Goal: Information Seeking & Learning: Learn about a topic

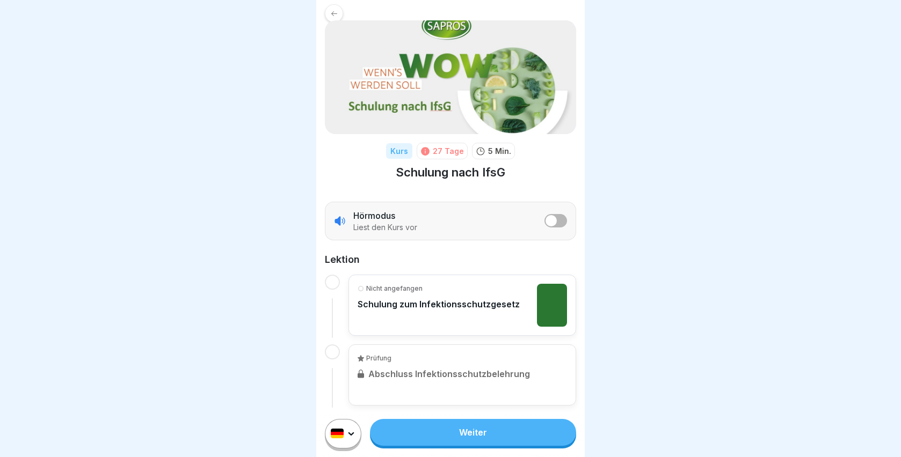
scroll to position [19, 0]
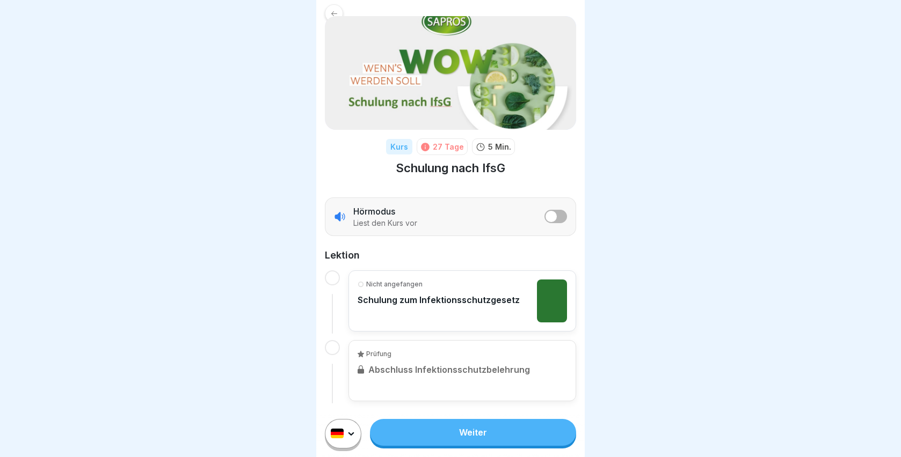
click at [472, 440] on link "Weiter" at bounding box center [473, 432] width 206 height 27
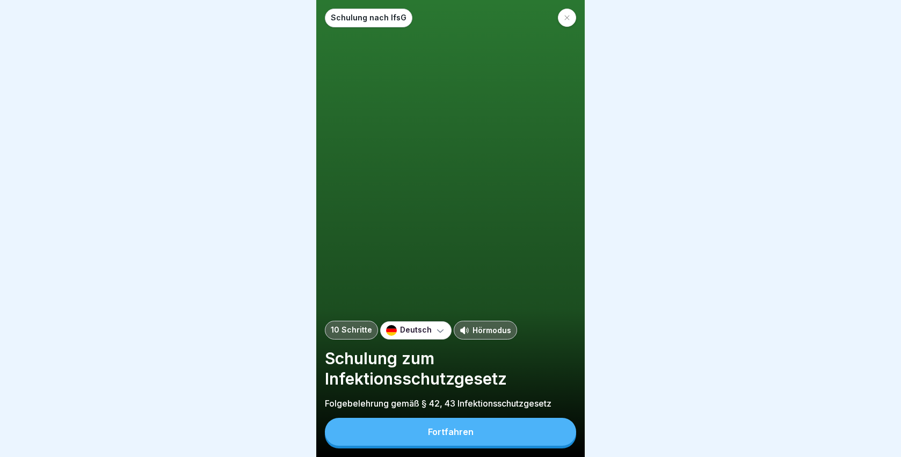
click at [473, 440] on button "Fortfahren" at bounding box center [450, 432] width 251 height 28
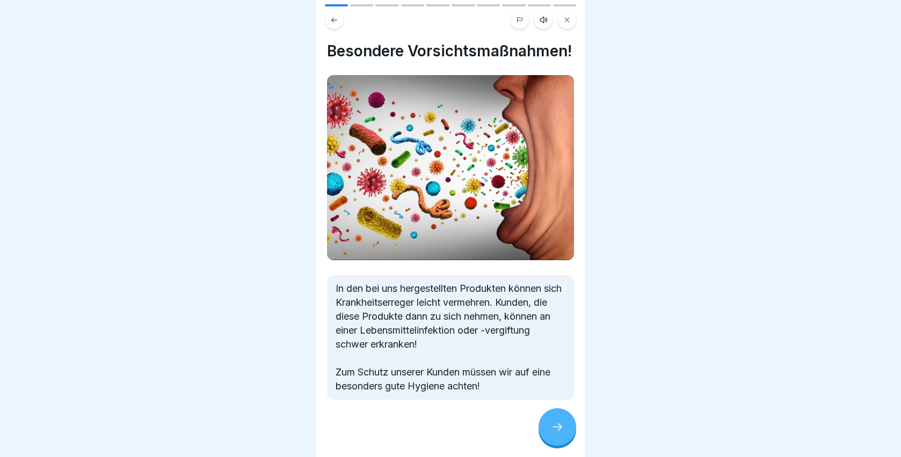
click at [551, 430] on div at bounding box center [557, 427] width 38 height 38
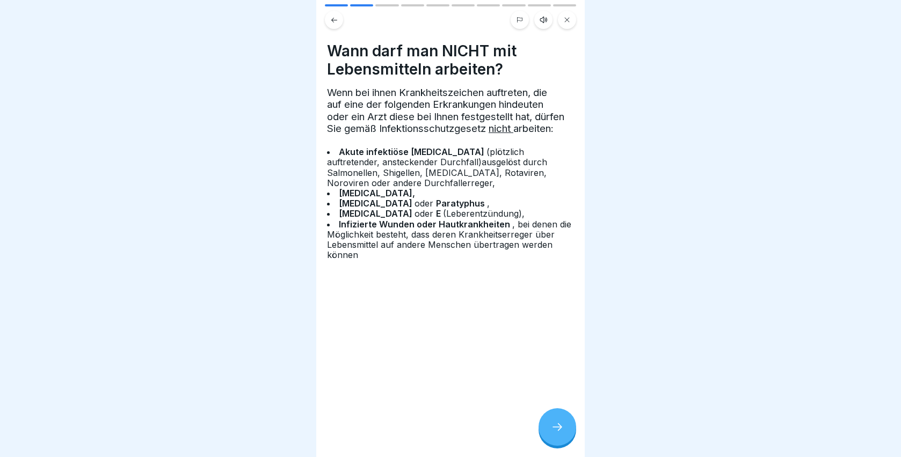
click at [551, 430] on div at bounding box center [557, 427] width 38 height 38
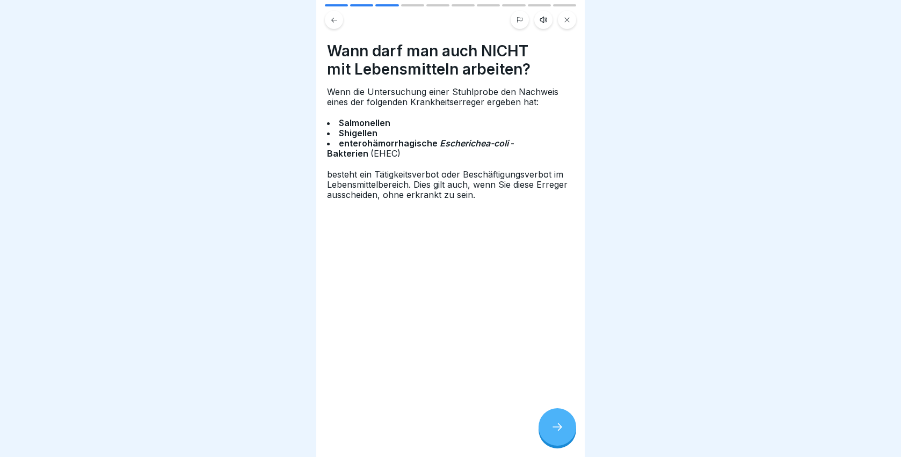
click at [551, 430] on div at bounding box center [557, 427] width 38 height 38
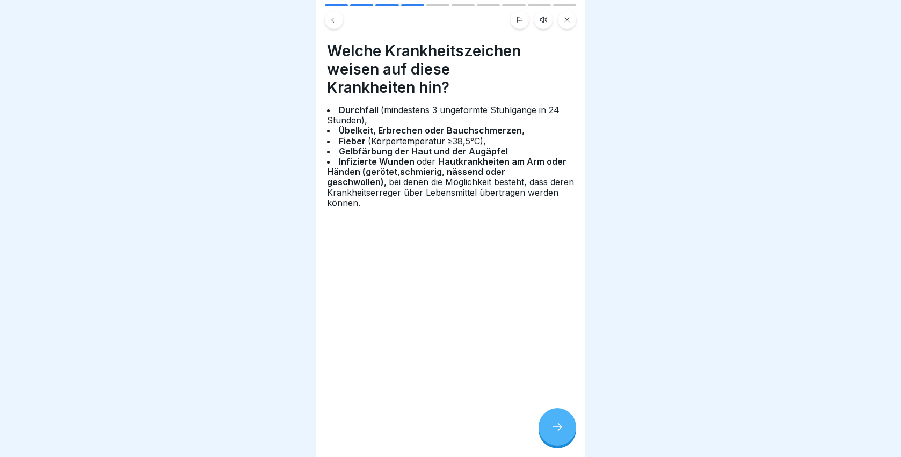
click at [551, 430] on div at bounding box center [557, 427] width 38 height 38
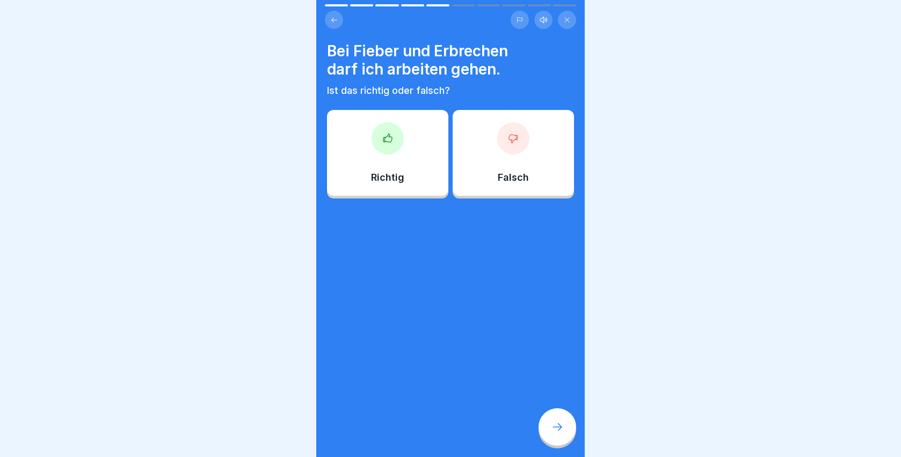
click at [484, 182] on div "Falsch" at bounding box center [513, 153] width 121 height 86
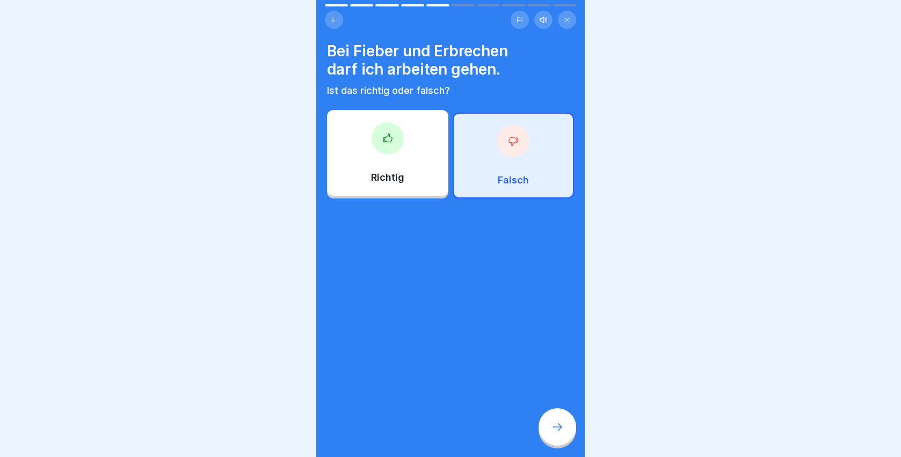
click at [555, 434] on icon at bounding box center [557, 427] width 13 height 13
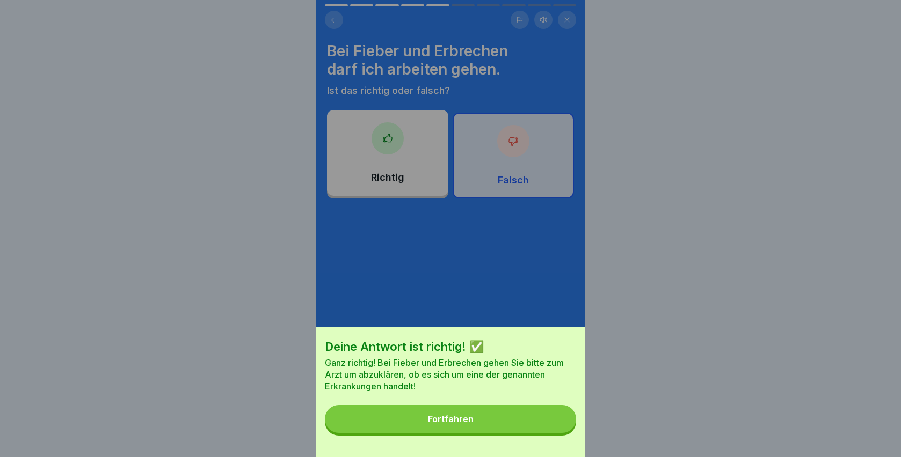
click at [524, 426] on button "Fortfahren" at bounding box center [450, 419] width 251 height 28
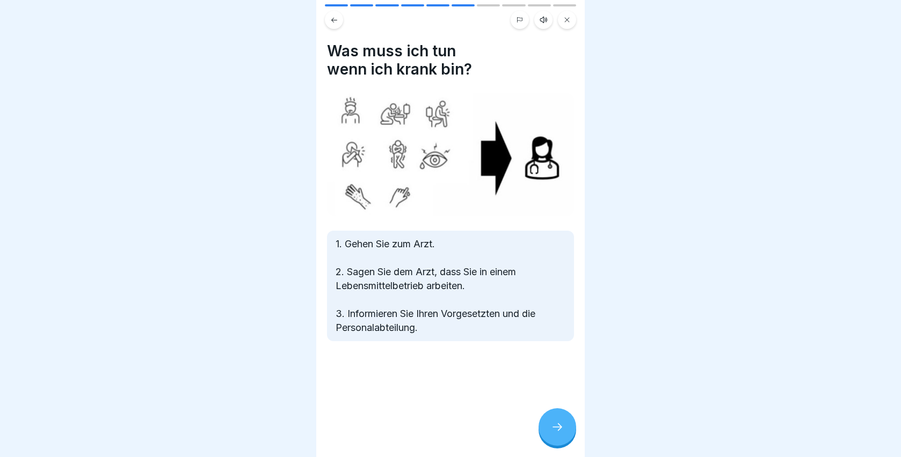
click at [552, 434] on icon at bounding box center [557, 427] width 13 height 13
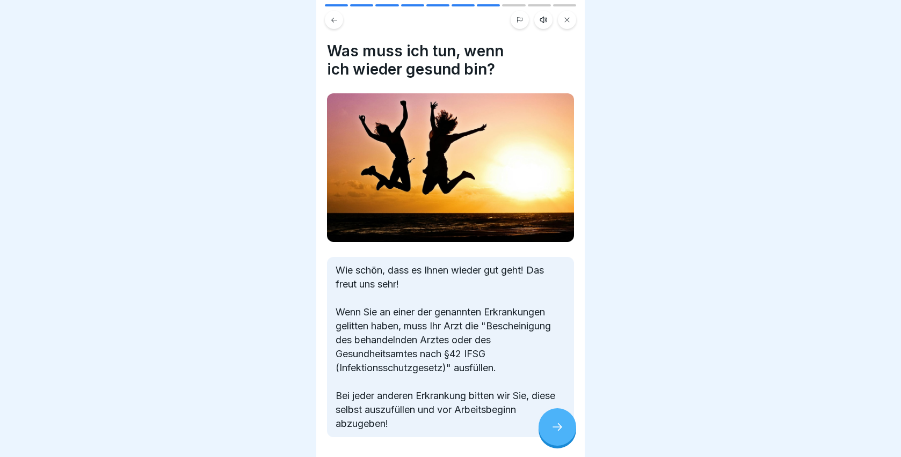
click at [552, 434] on icon at bounding box center [557, 427] width 13 height 13
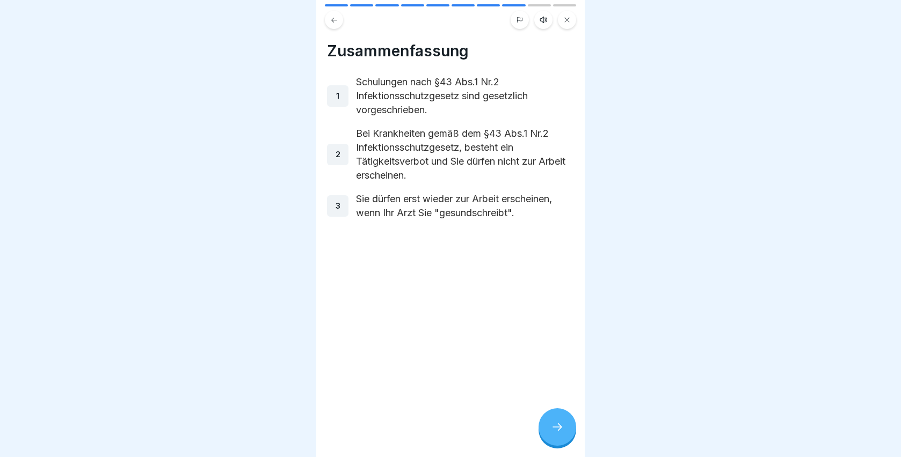
click at [552, 434] on icon at bounding box center [557, 427] width 13 height 13
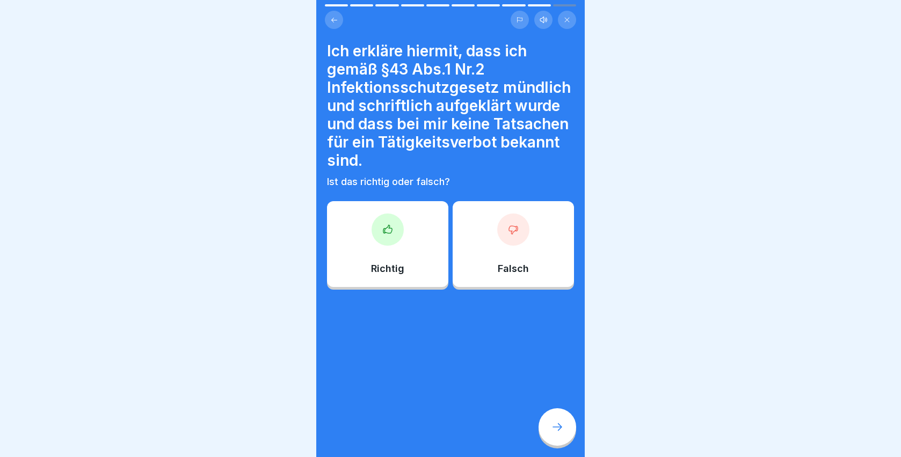
click at [504, 277] on div "Falsch" at bounding box center [513, 244] width 121 height 86
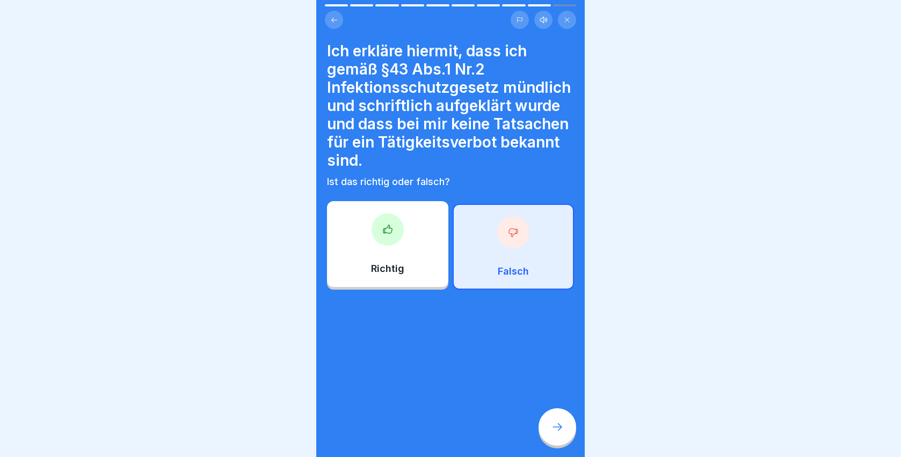
click at [340, 236] on div "Richtig" at bounding box center [387, 244] width 121 height 86
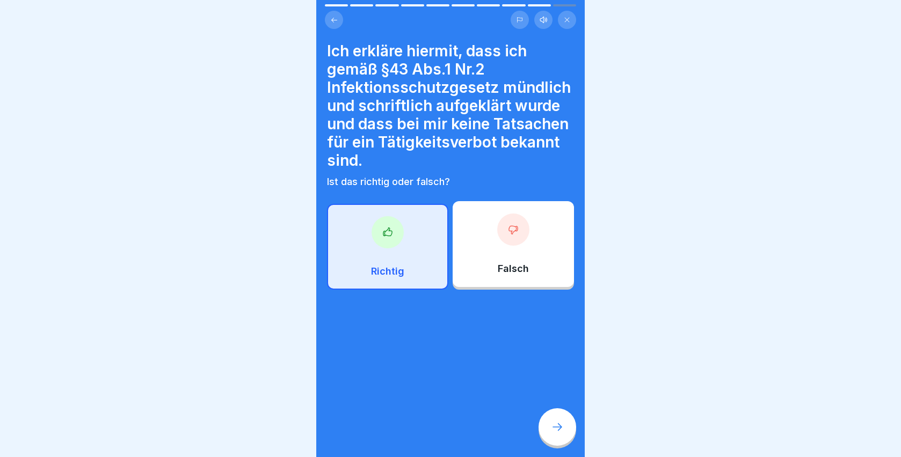
click at [568, 430] on div at bounding box center [557, 427] width 38 height 38
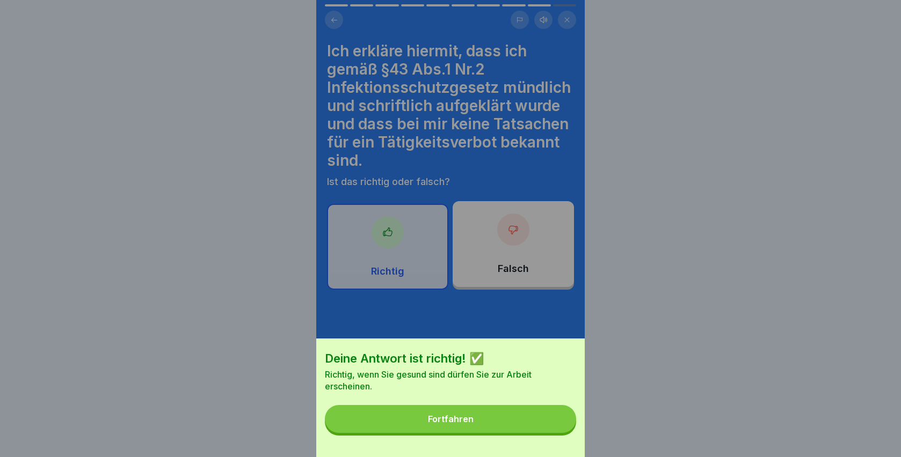
click at [514, 417] on button "Fortfahren" at bounding box center [450, 419] width 251 height 28
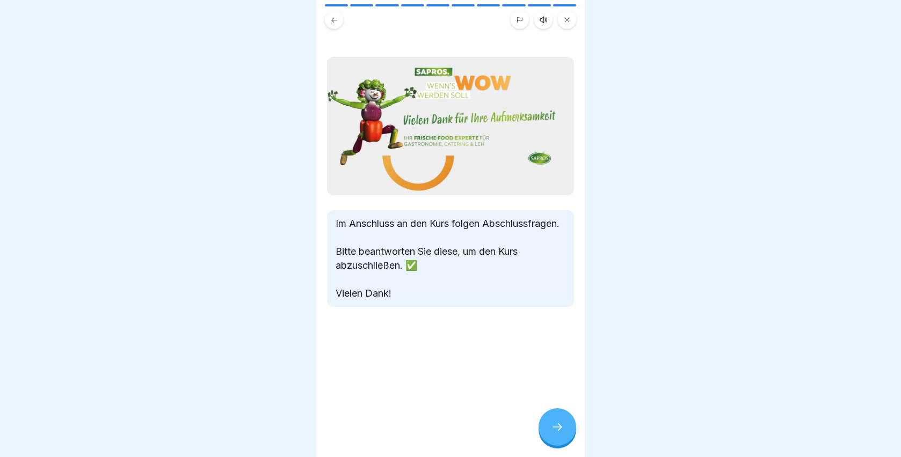
click at [544, 427] on div at bounding box center [557, 427] width 38 height 38
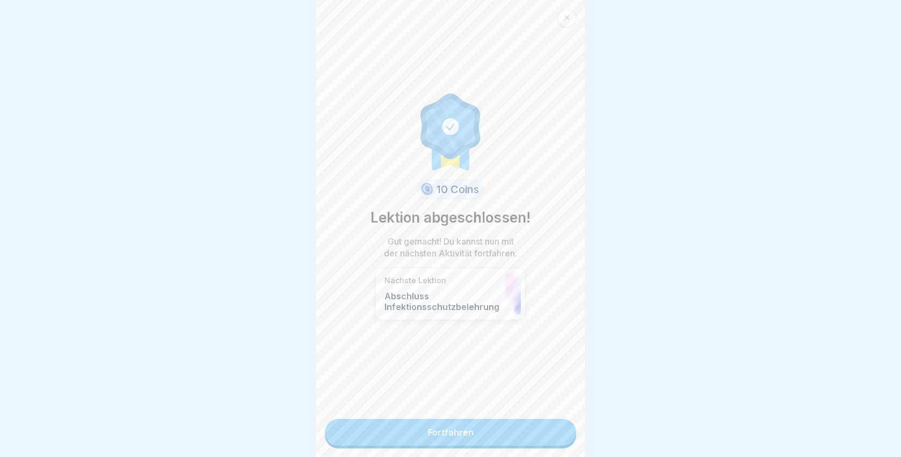
click at [509, 439] on link "Fortfahren" at bounding box center [450, 432] width 251 height 27
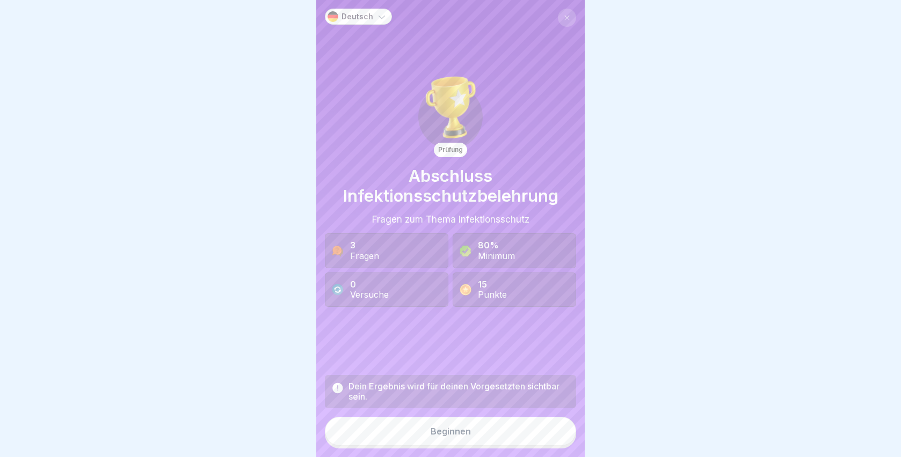
scroll to position [8, 0]
click at [491, 442] on button "Beginnen" at bounding box center [450, 431] width 251 height 29
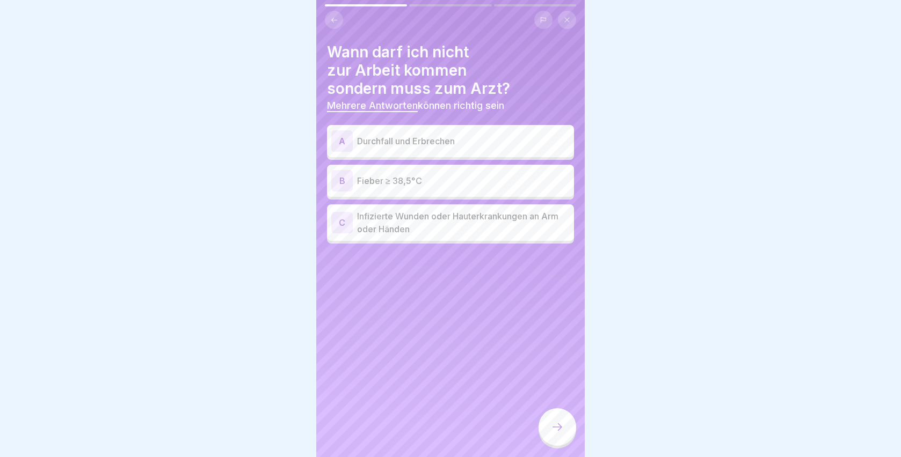
click at [385, 135] on p "Durchfall und Erbrechen" at bounding box center [463, 141] width 213 height 13
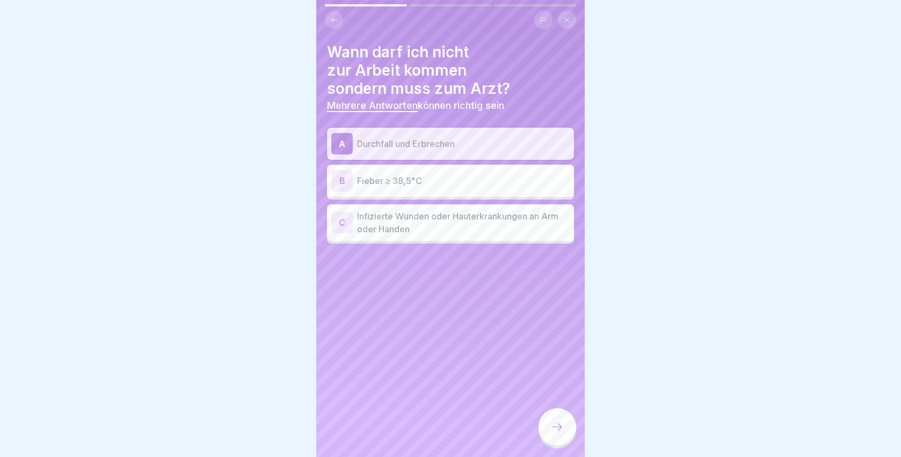
click at [402, 179] on div "B Fieber ≥ 38,5°C" at bounding box center [450, 180] width 238 height 21
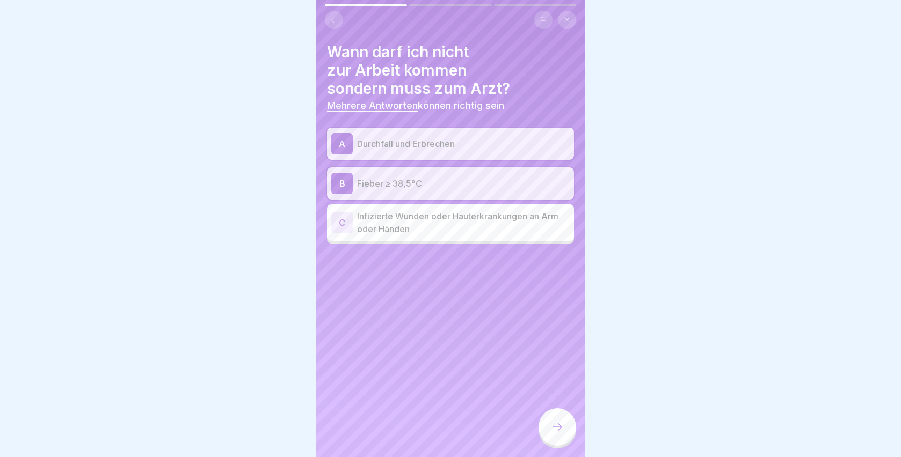
click at [497, 221] on p "Infizierte Wunden oder Hauterkrankungen an Arm oder Händen" at bounding box center [463, 223] width 213 height 26
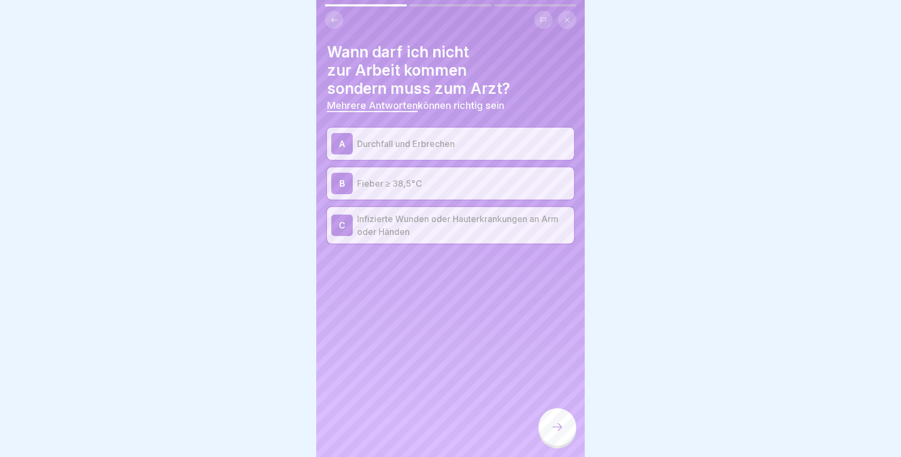
click at [570, 427] on div at bounding box center [557, 427] width 38 height 38
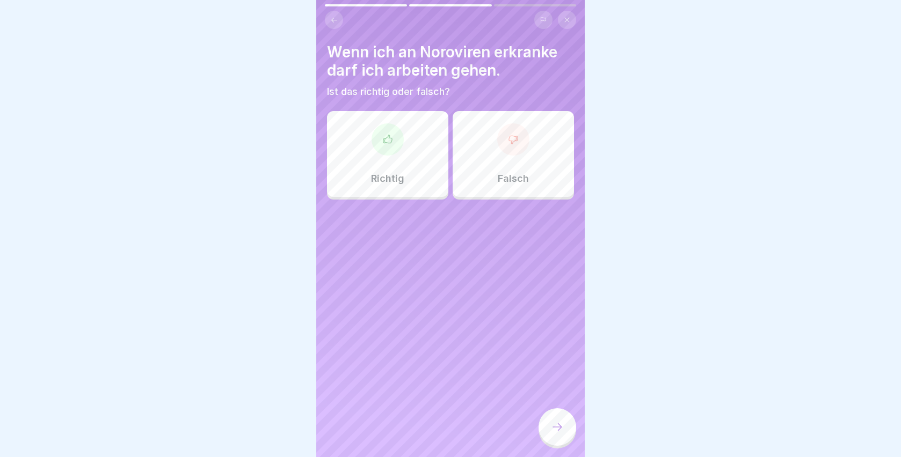
click at [475, 166] on div "Falsch" at bounding box center [513, 154] width 121 height 86
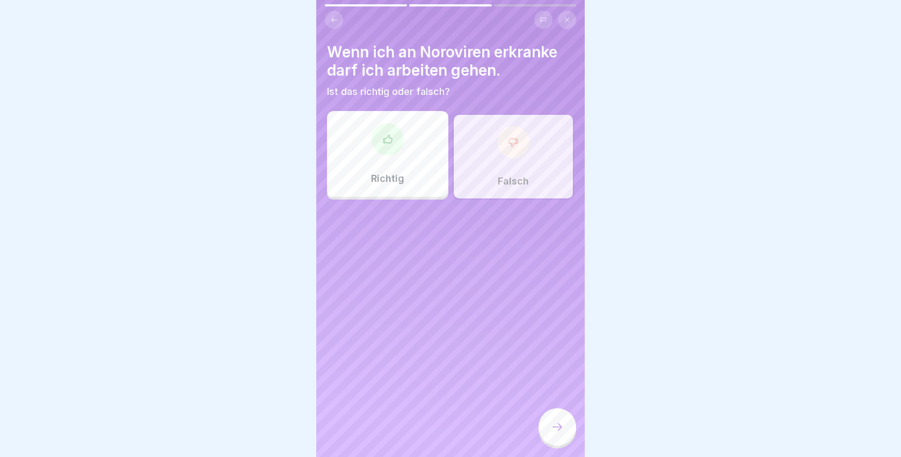
click at [566, 426] on div at bounding box center [557, 427] width 38 height 38
